Goal: Task Accomplishment & Management: Use online tool/utility

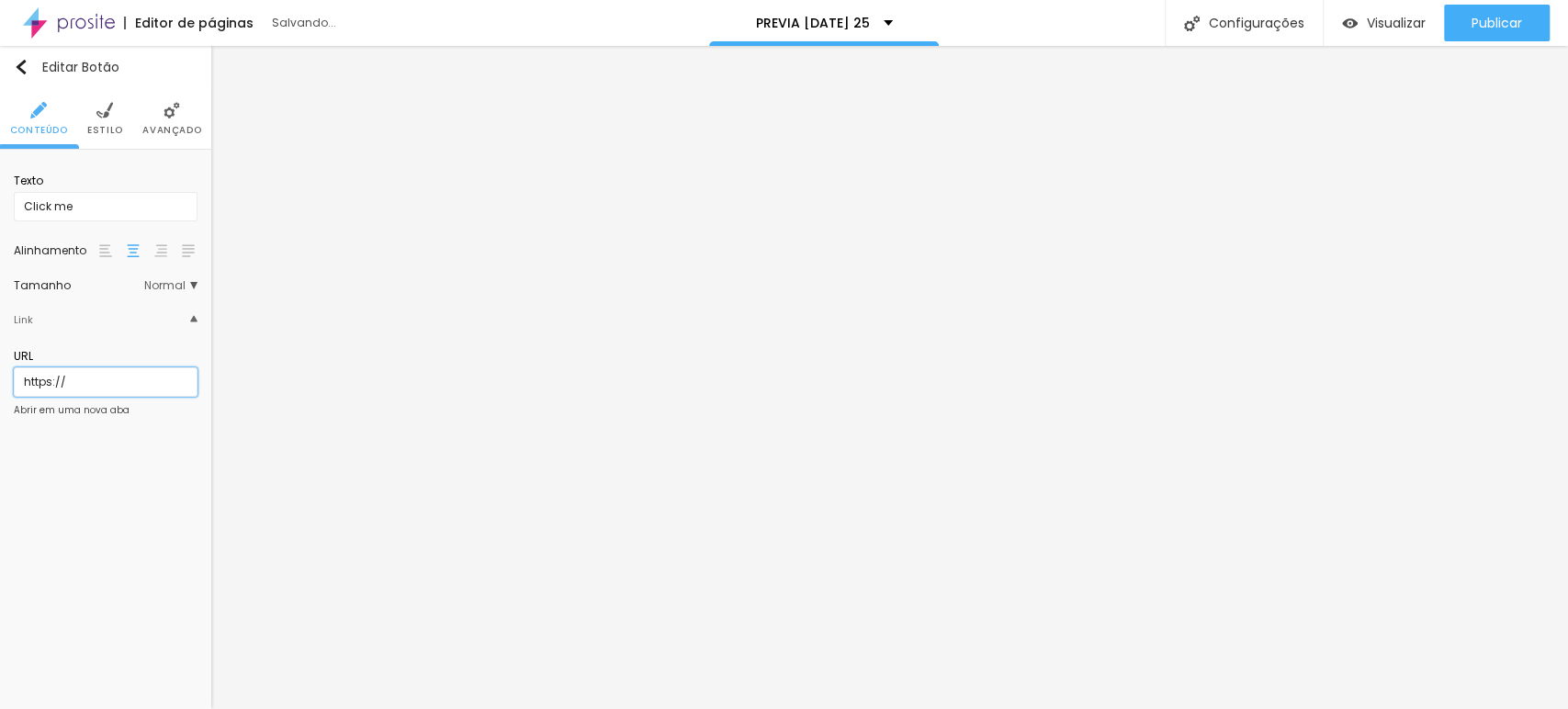
drag, startPoint x: 64, startPoint y: 380, endPoint x: 103, endPoint y: 390, distance: 40.3
click at [64, 380] on input "https://" at bounding box center [106, 382] width 184 height 30
drag, startPoint x: 87, startPoint y: 374, endPoint x: 0, endPoint y: 354, distance: 89.3
click at [0, 354] on div "Texto Click me Alinhamento [GEOGRAPHIC_DATA] Link URL https:// Abrir em uma nov…" at bounding box center [106, 300] width 212 height 302
paste input "[DOMAIN_NAME][URL]"
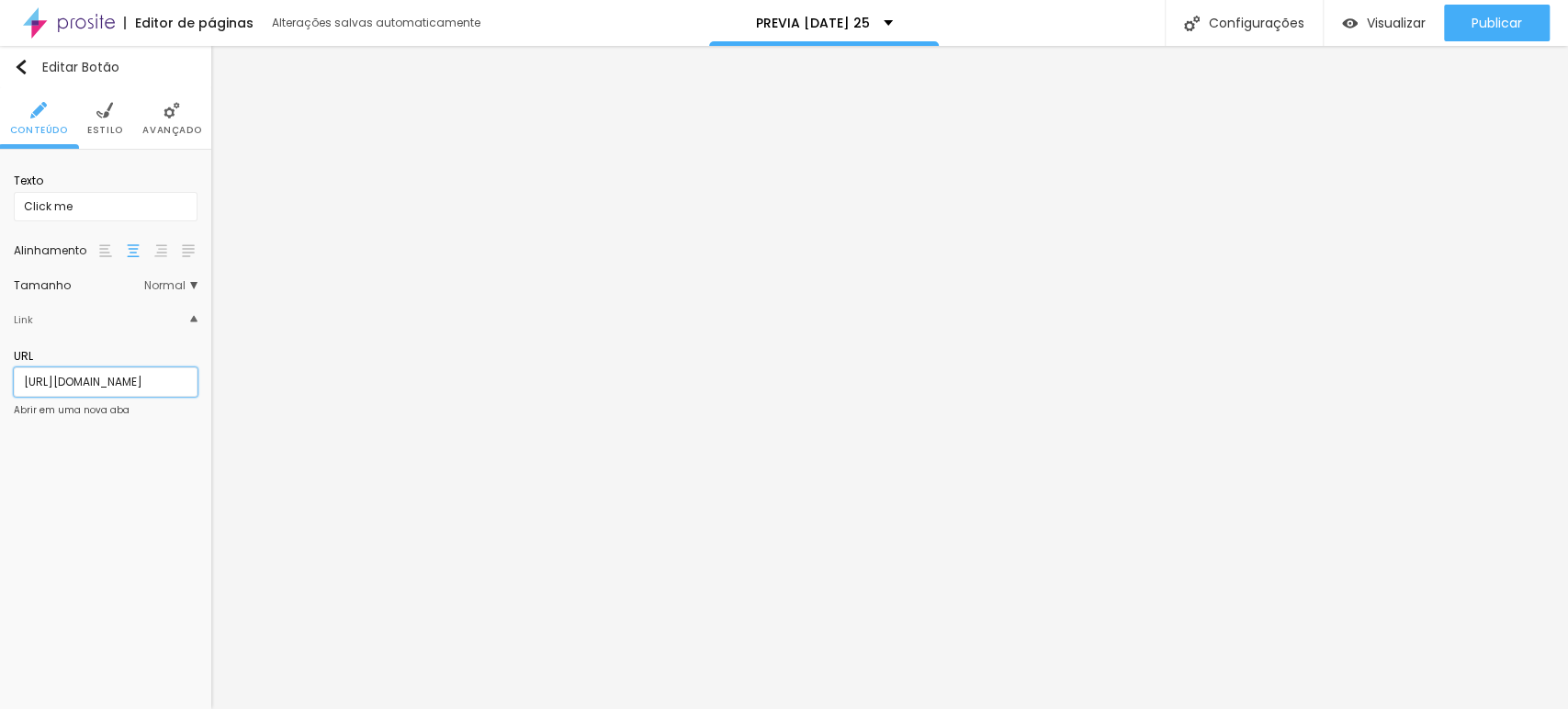
scroll to position [0, 129]
type input "[URL][DOMAIN_NAME]"
click at [97, 461] on div "Editar Botão Conteúdo Estilo Avançado Texto Click me Alinhamento Tamanho Normal…" at bounding box center [106, 378] width 212 height 664
click at [48, 410] on div "Abrir em uma nova aba" at bounding box center [71, 411] width 116 height 9
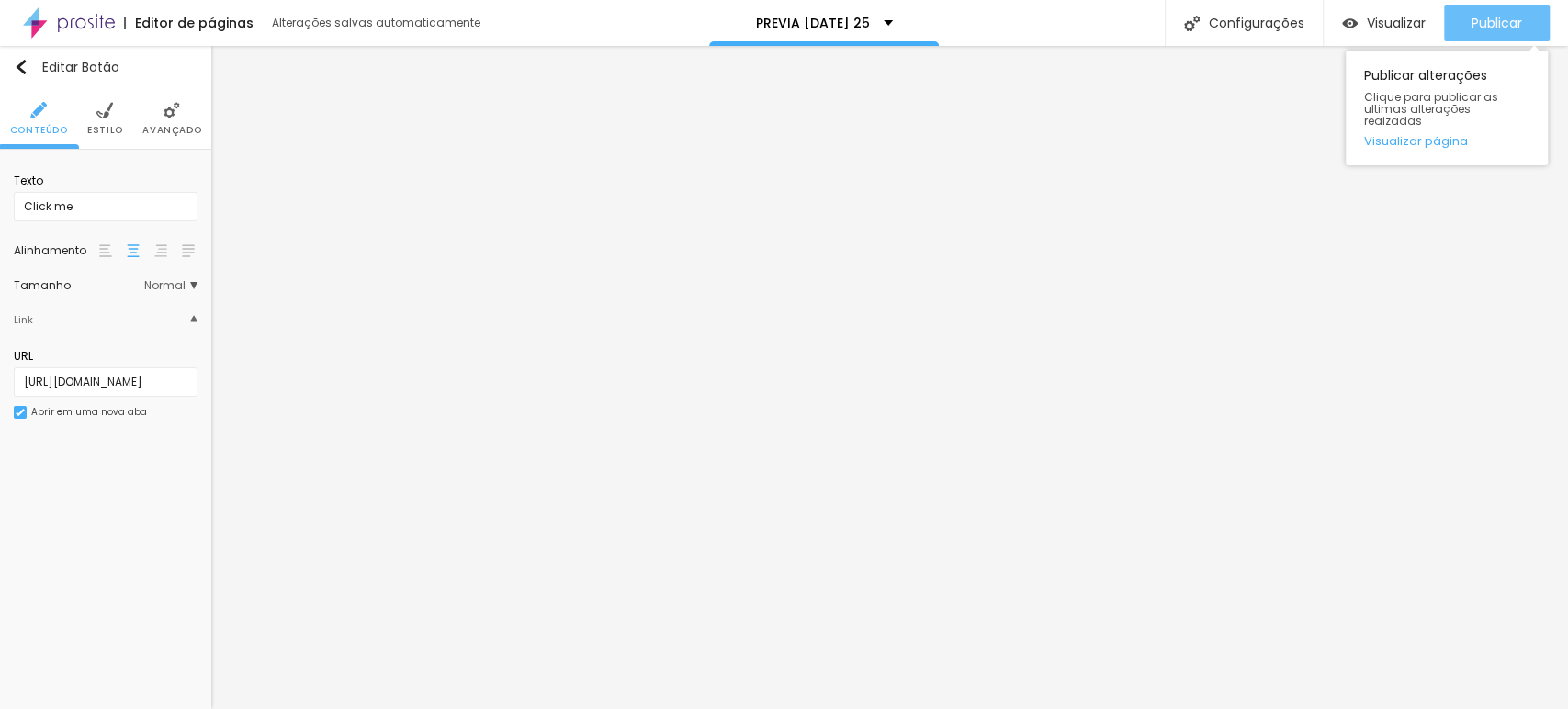
click at [1496, 27] on span "Publicar" at bounding box center [1497, 23] width 50 height 15
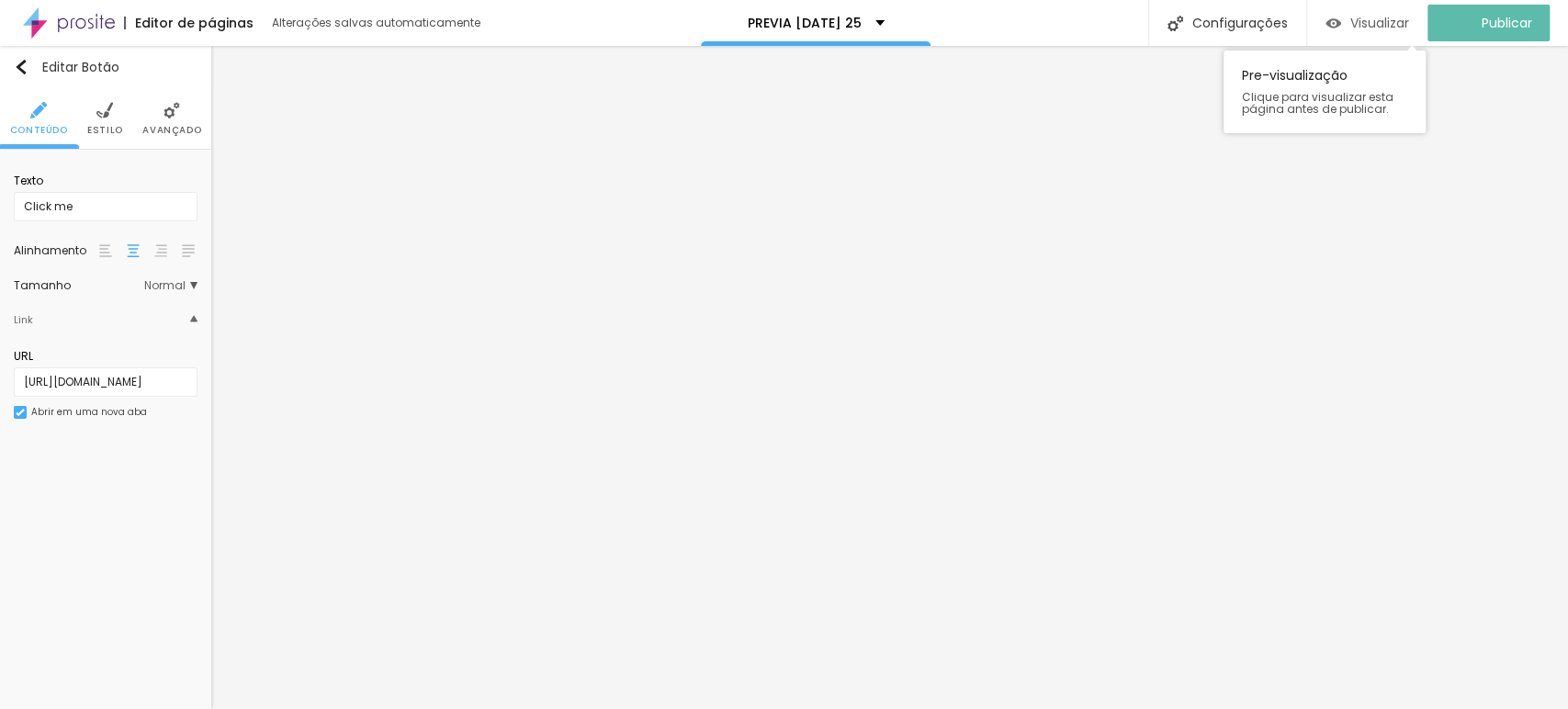
click at [1367, 25] on span "Visualizar" at bounding box center [1380, 23] width 58 height 15
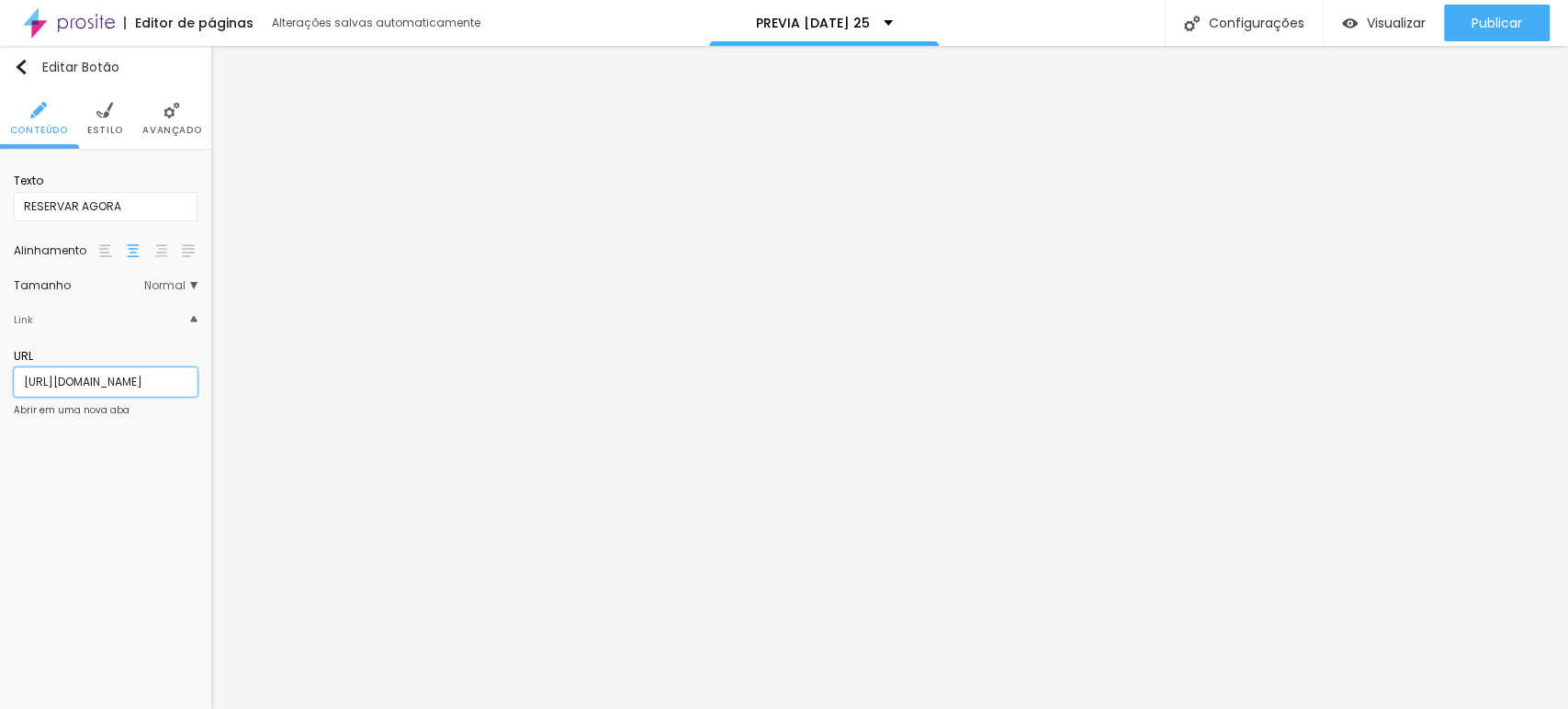
drag, startPoint x: 150, startPoint y: 374, endPoint x: 0, endPoint y: 369, distance: 150.1
click at [0, 369] on div "Texto RESERVAR AGORA [GEOGRAPHIC_DATA] Link URL [URL][DOMAIN_NAME] Abrir em uma…" at bounding box center [106, 300] width 212 height 302
paste input "[DOMAIN_NAME][URL]"
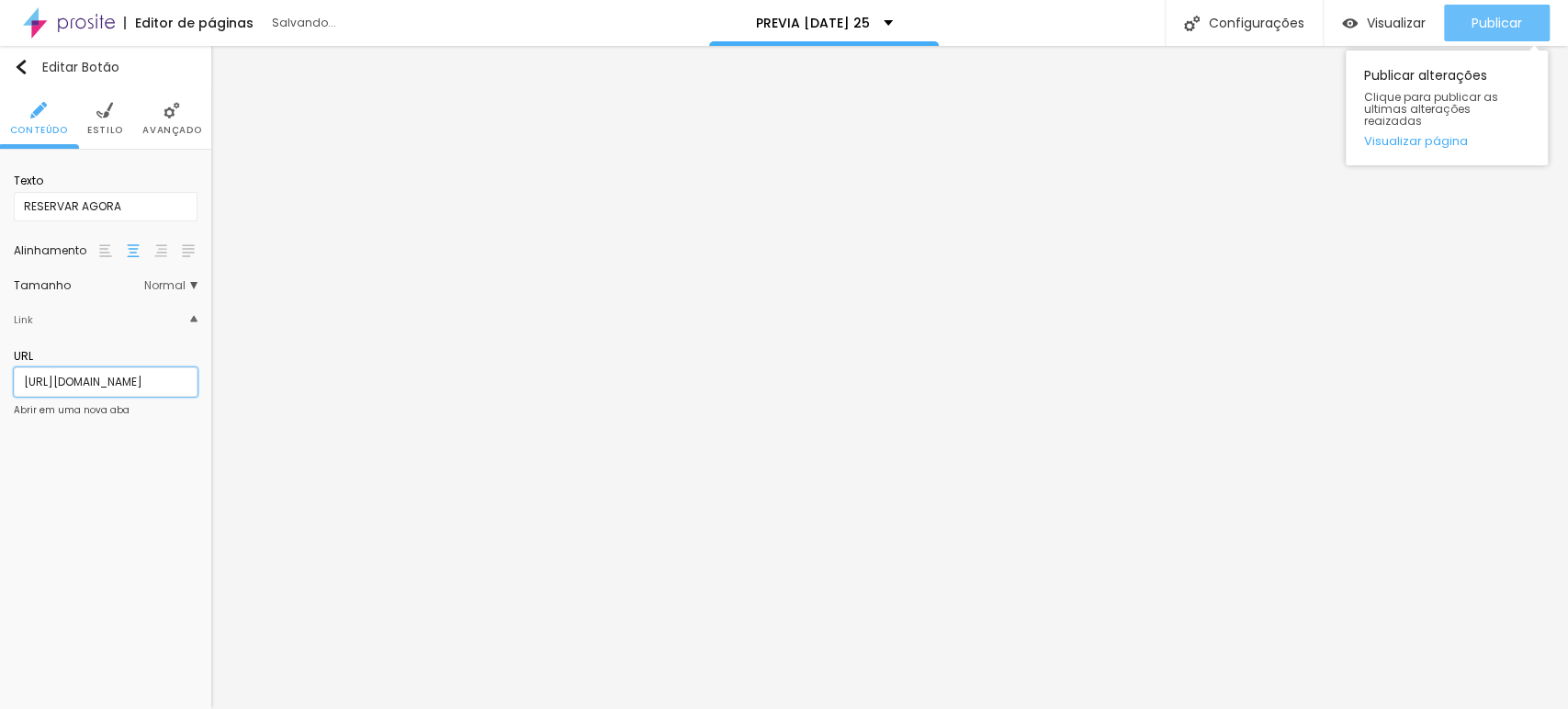
type input "[URL][DOMAIN_NAME]"
click at [1475, 28] on span "Publicar" at bounding box center [1497, 23] width 50 height 15
click at [1500, 27] on span "Publicar" at bounding box center [1497, 23] width 50 height 15
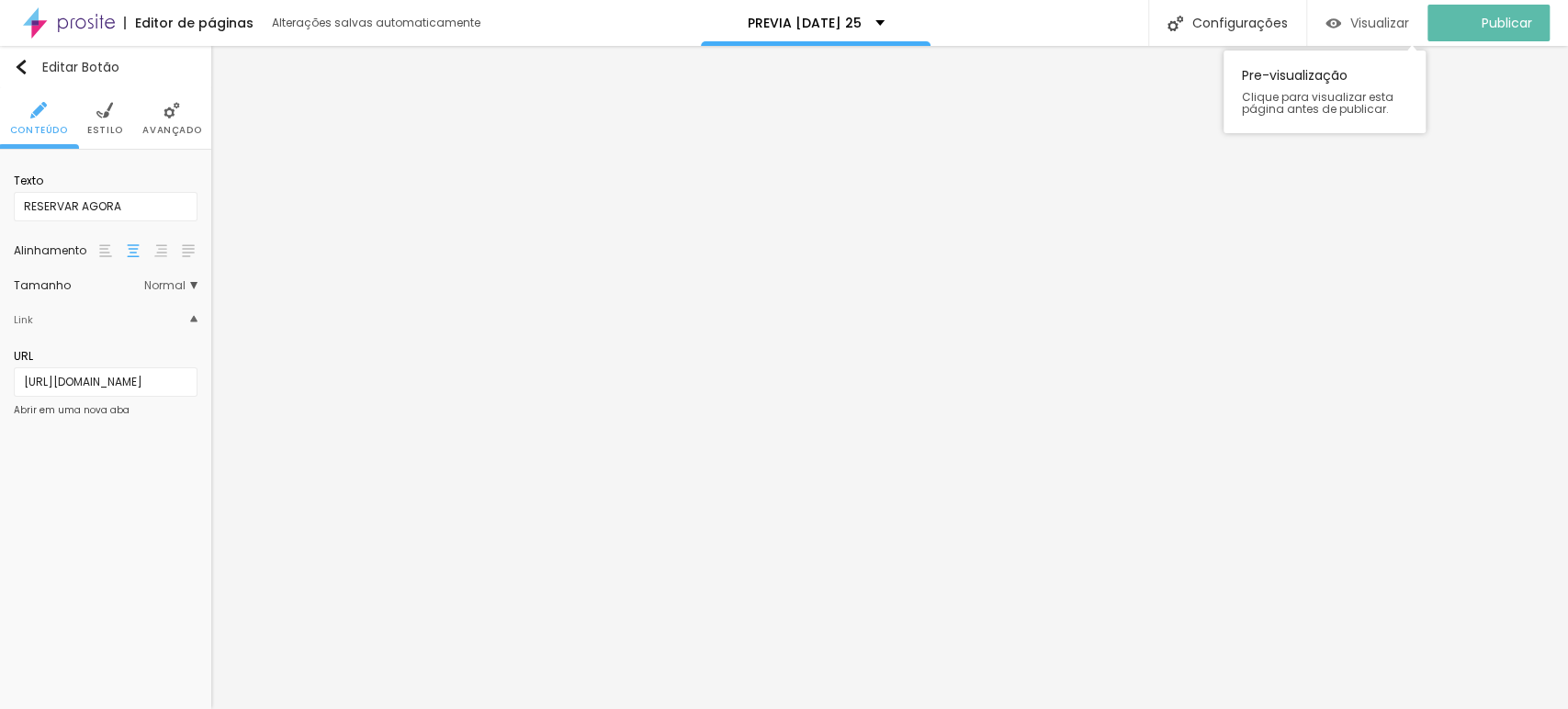
click at [1396, 16] on span "Visualizar" at bounding box center [1380, 23] width 58 height 15
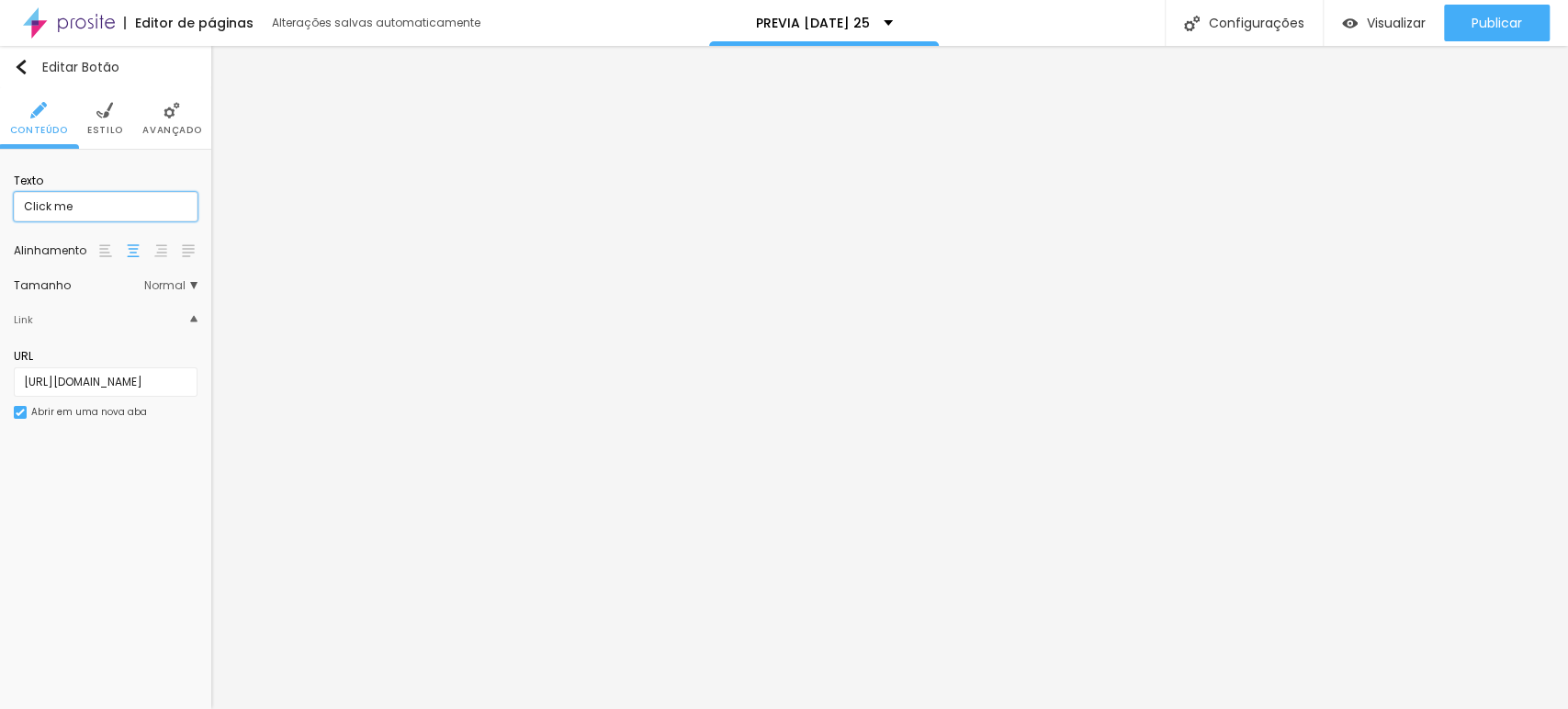
drag, startPoint x: 52, startPoint y: 191, endPoint x: 0, endPoint y: 194, distance: 52.1
click at [0, 194] on div "Texto Click me Alinhamento Tamanho Normal Pequeno Normal Grande Link URL [URL][…" at bounding box center [106, 302] width 212 height 305
click at [0, 205] on div "Texto Click me Alinhamento Tamanho Normal Pequeno Normal Grande Link URL [URL][…" at bounding box center [106, 302] width 212 height 305
type input "RESERVAR AGORA!"
click at [140, 314] on div "Link" at bounding box center [106, 320] width 184 height 39
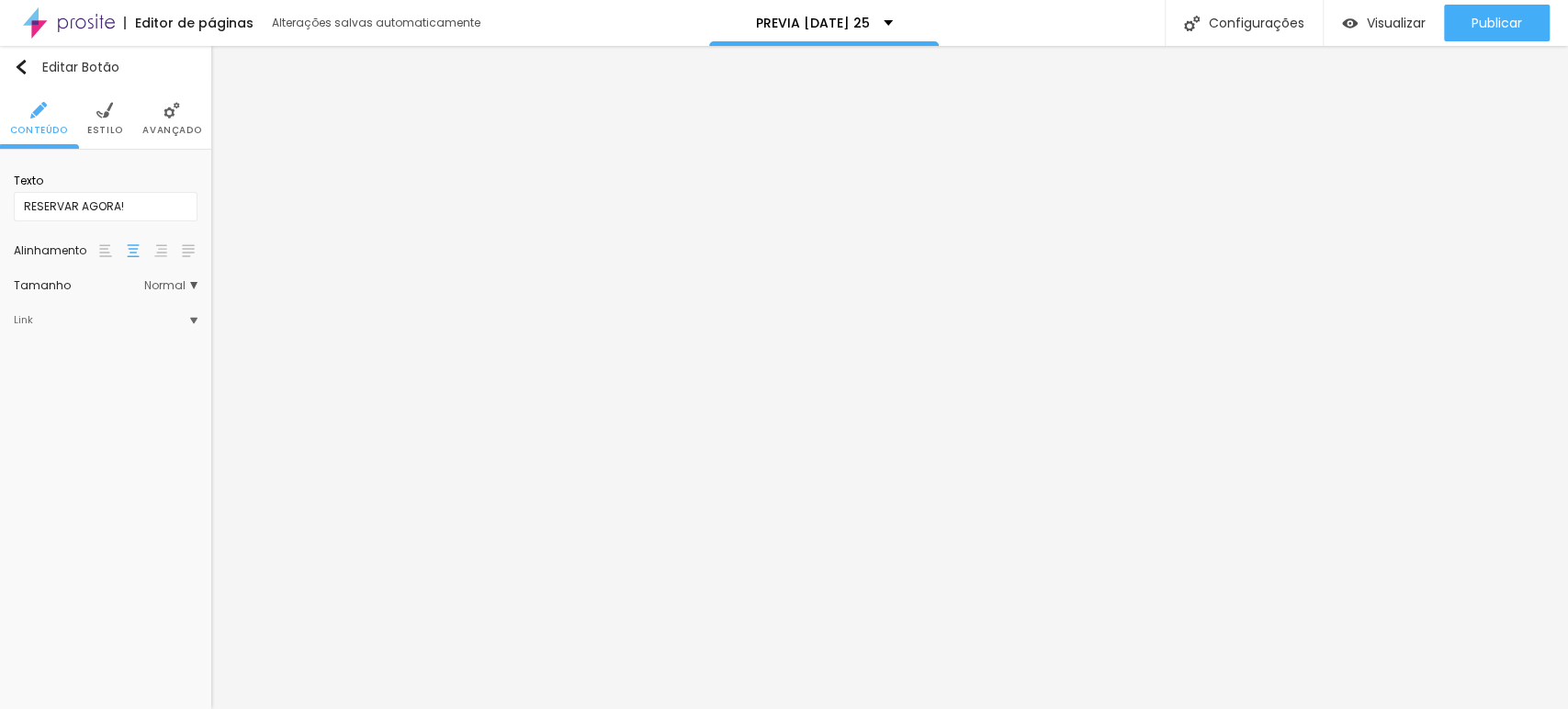
click at [119, 131] on span "Estilo" at bounding box center [105, 131] width 36 height 9
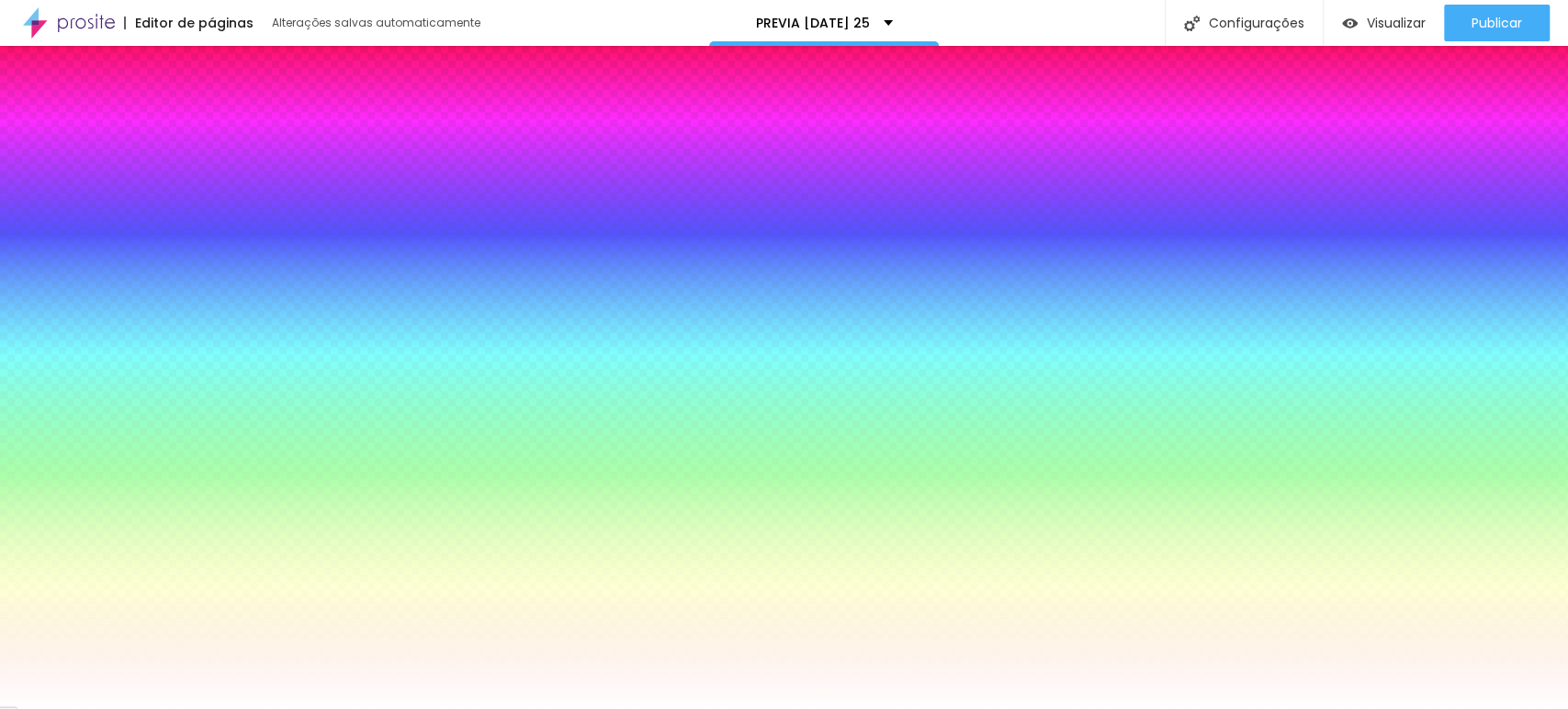
click at [91, 246] on icon "button" at bounding box center [85, 251] width 11 height 11
click at [185, 708] on div at bounding box center [784, 709] width 1568 height 0
click at [158, 116] on li "Avançado" at bounding box center [171, 118] width 58 height 60
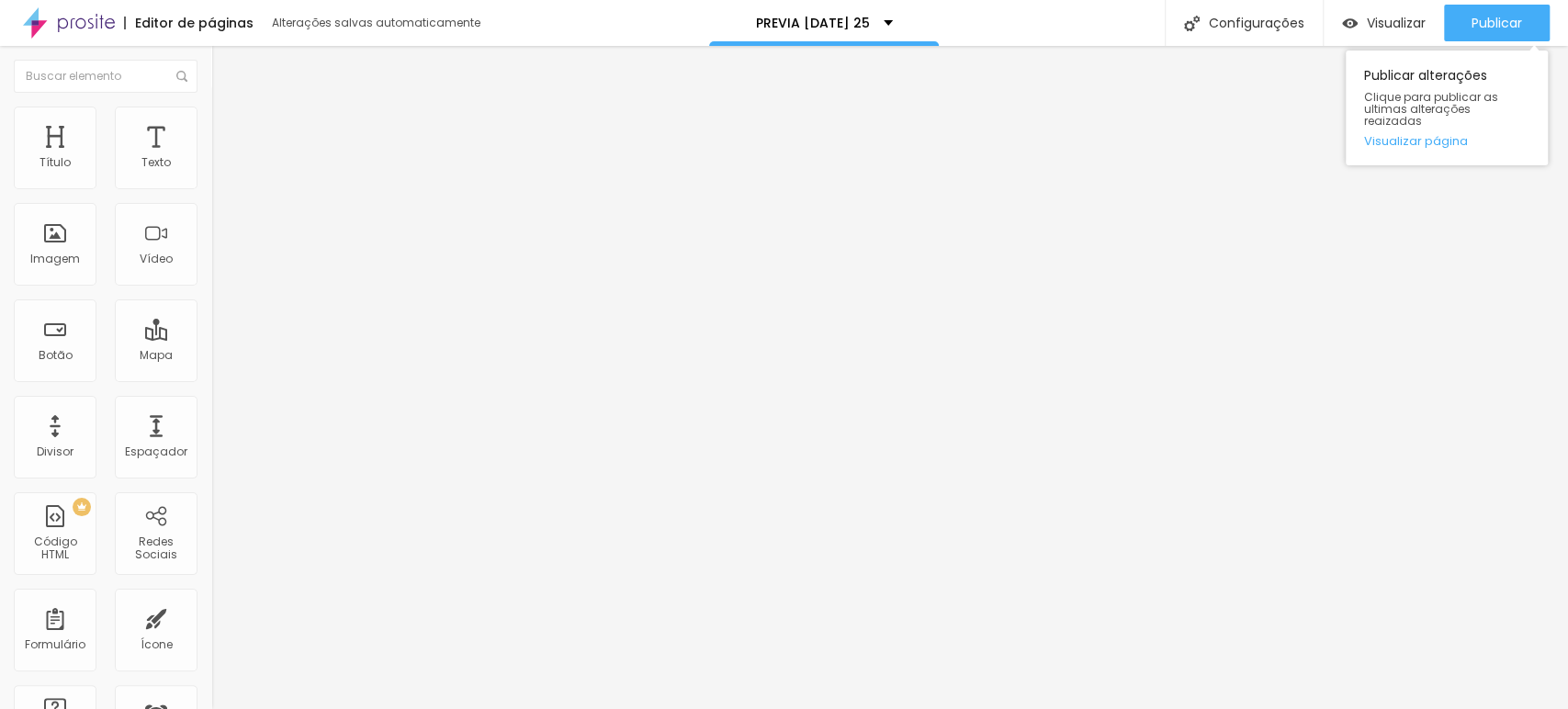
click at [1477, 46] on div "Publicar alterações Clique para publicar as ultimas alterações reaizadas Visual…" at bounding box center [1447, 104] width 202 height 124
click at [1477, 19] on span "Publicar" at bounding box center [1497, 23] width 50 height 15
